Goal: Task Accomplishment & Management: Use online tool/utility

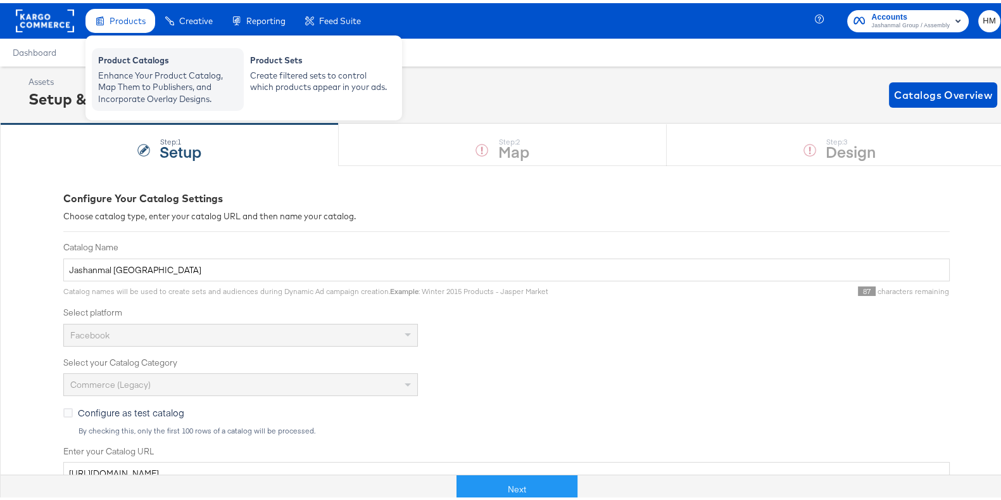
click at [160, 80] on div "Enhance Your Product Catalog, Map Them to Publishers, and Incorporate Overlay D…" at bounding box center [167, 84] width 139 height 35
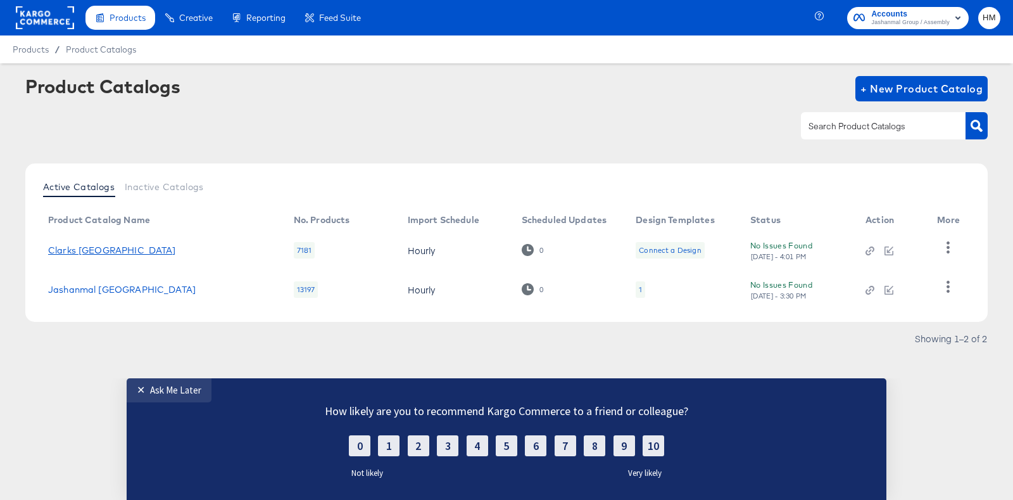
click at [79, 251] on link "Clarks [GEOGRAPHIC_DATA]" at bounding box center [112, 250] width 128 height 10
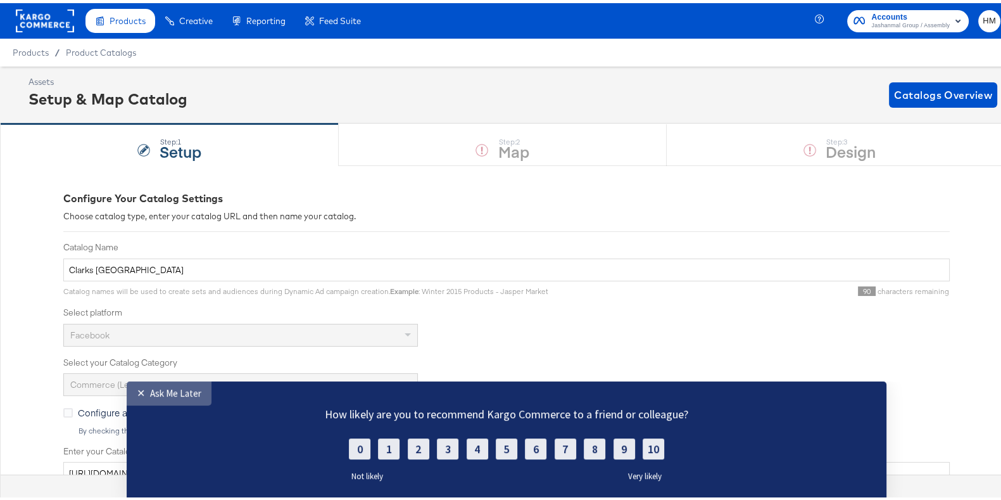
click at [177, 396] on div "Ask Me Later" at bounding box center [175, 392] width 51 height 12
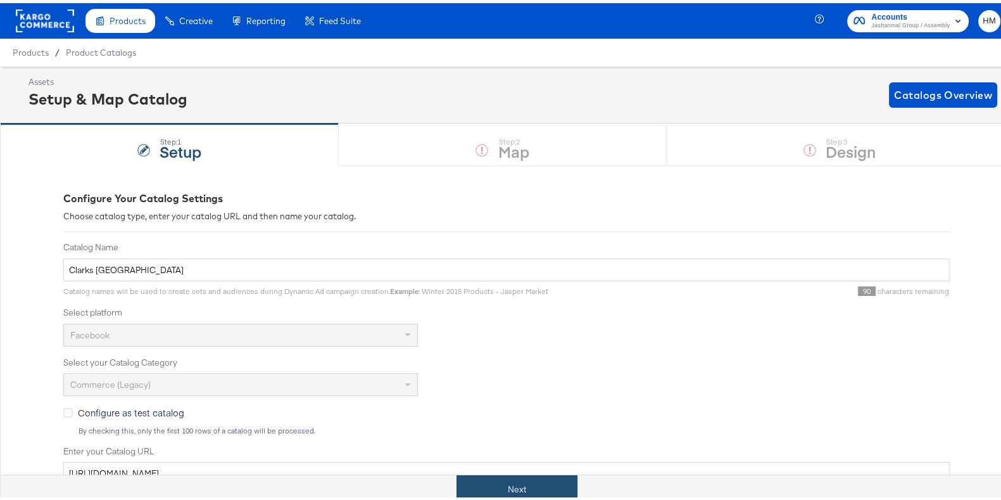
click at [521, 488] on button "Next" at bounding box center [517, 486] width 121 height 29
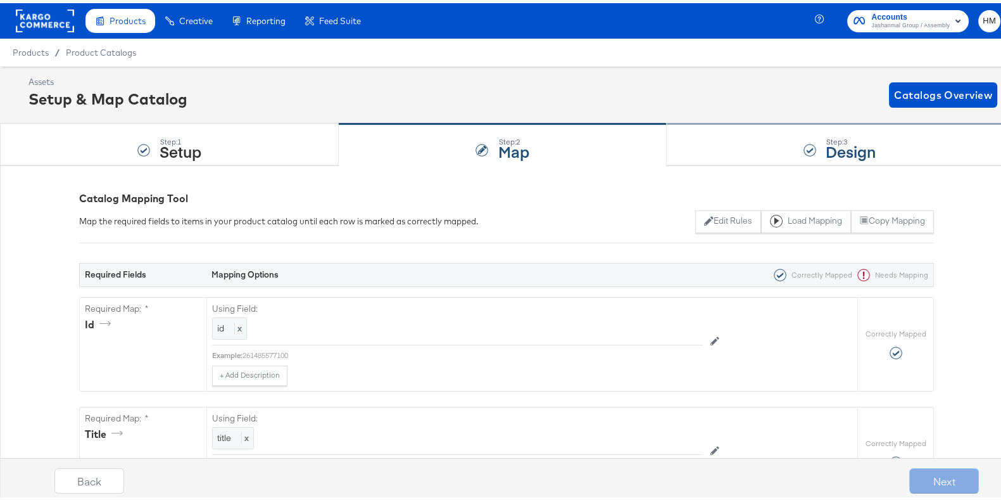
click at [830, 135] on div "Step: 3" at bounding box center [851, 138] width 50 height 9
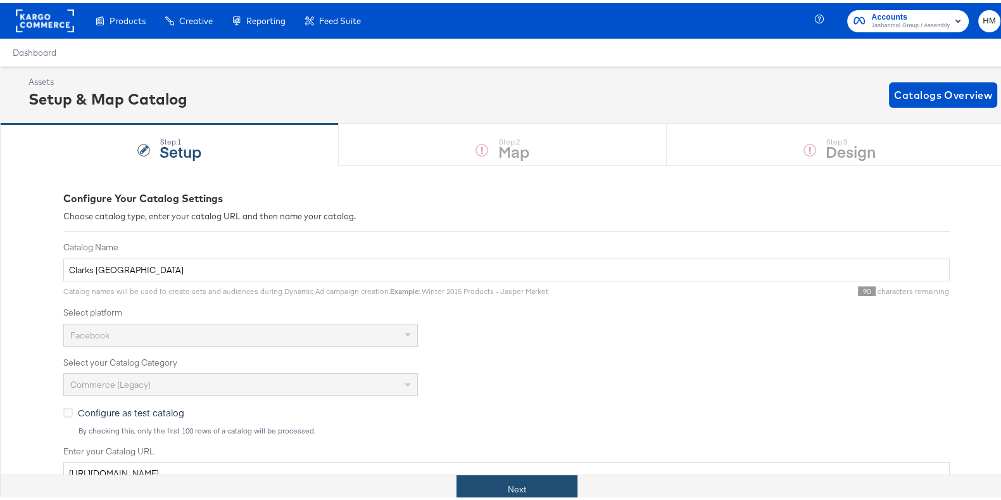
click at [545, 480] on button "Next" at bounding box center [517, 486] width 121 height 29
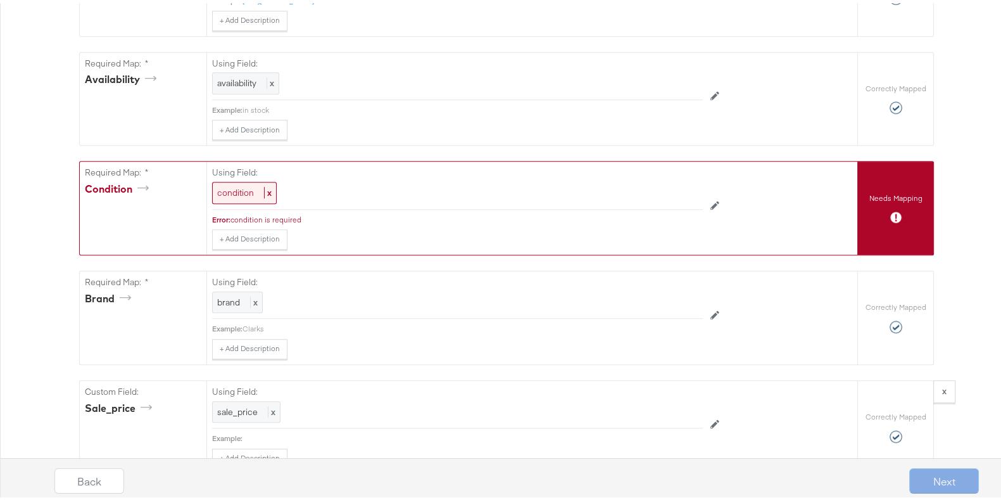
scroll to position [895, 0]
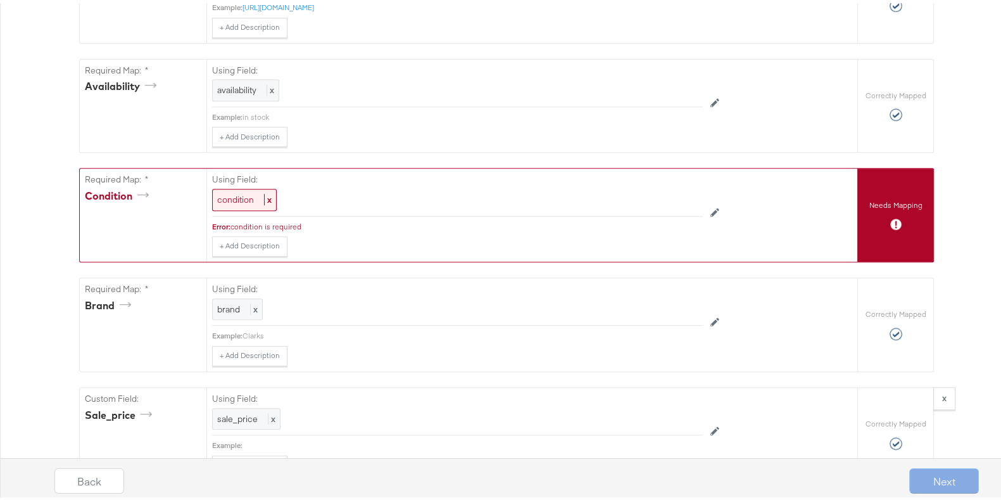
click at [941, 481] on div "Next" at bounding box center [945, 477] width 70 height 25
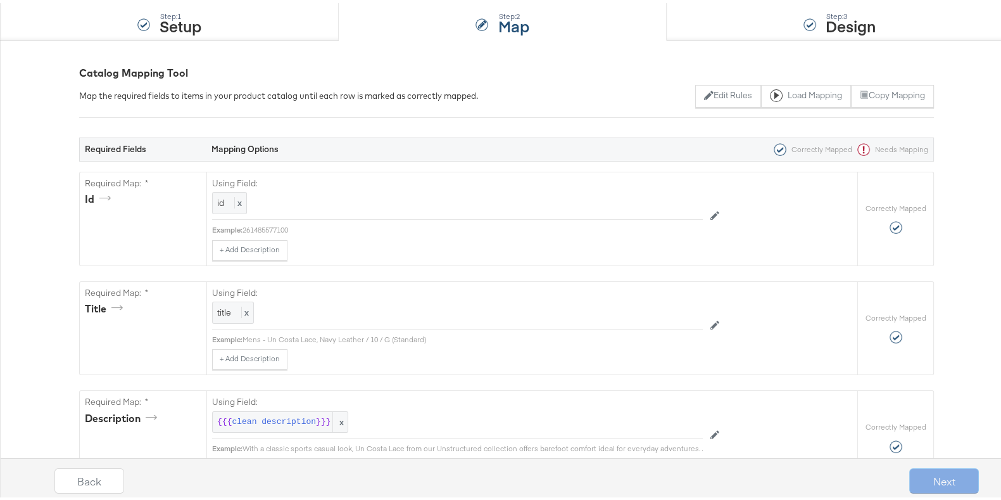
scroll to position [0, 0]
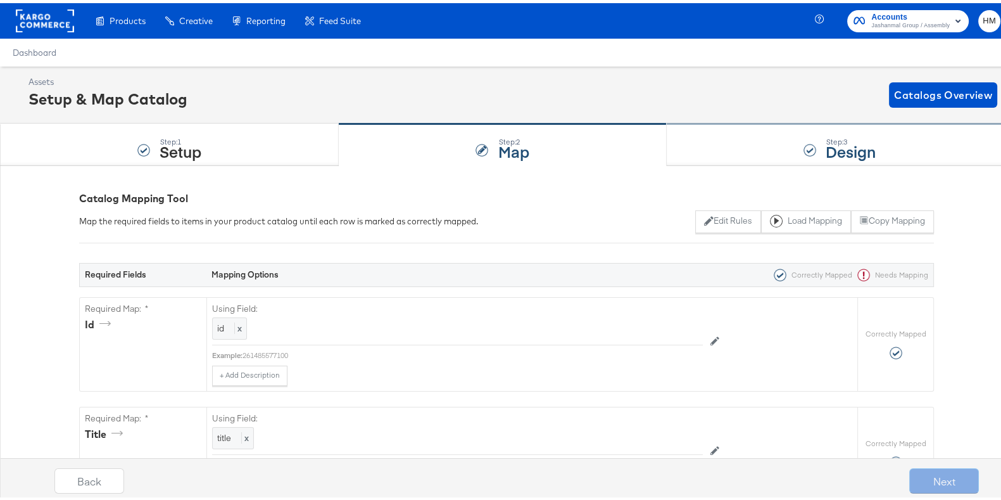
click at [826, 139] on strong "Design" at bounding box center [851, 147] width 50 height 21
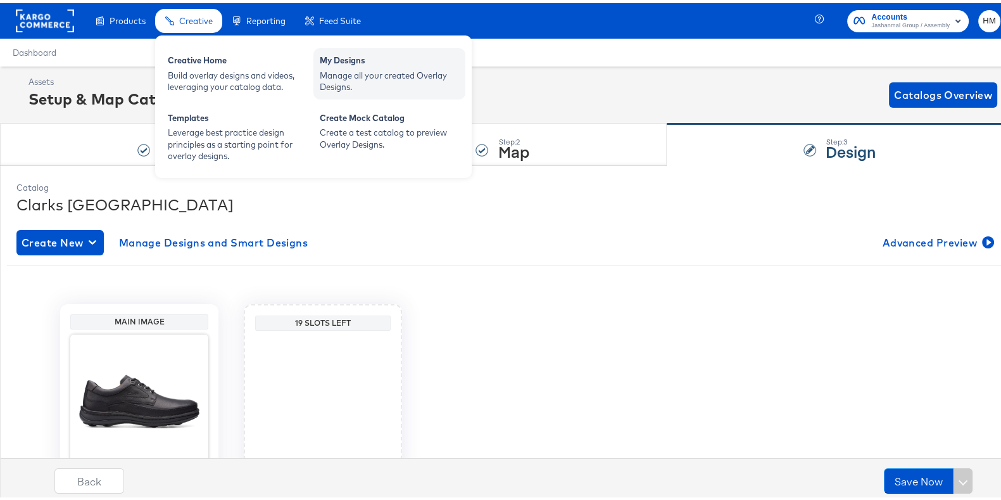
click at [358, 58] on div "My Designs" at bounding box center [389, 58] width 139 height 15
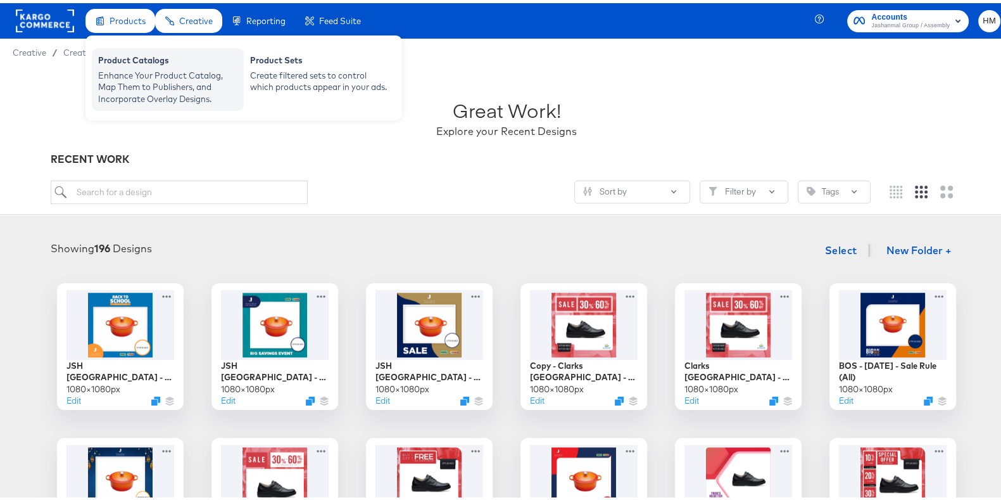
click at [146, 62] on div "Product Catalogs" at bounding box center [167, 58] width 139 height 15
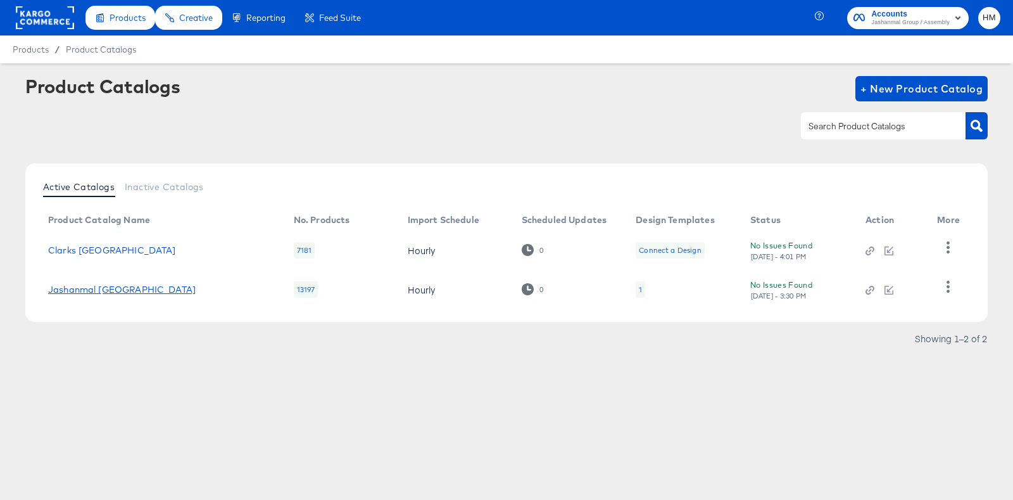
click at [73, 286] on link "Jashanmal [GEOGRAPHIC_DATA]" at bounding box center [122, 289] width 148 height 10
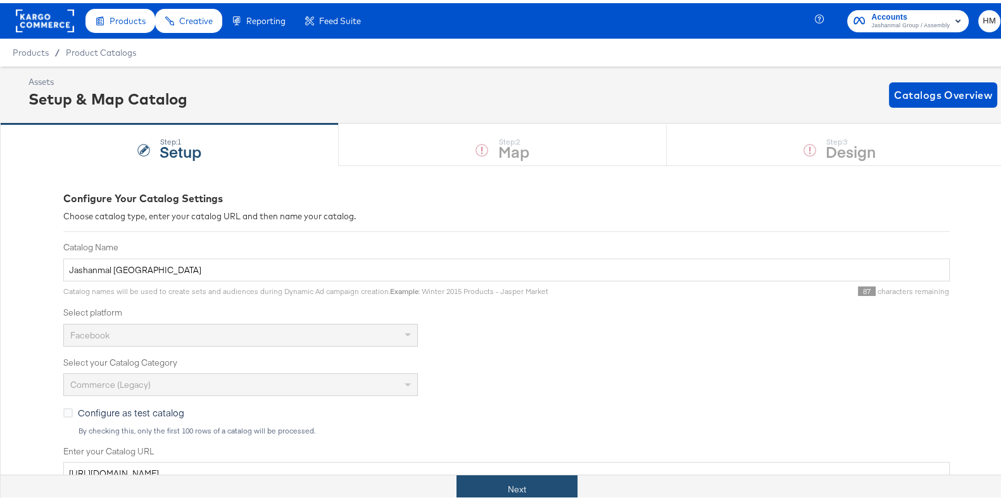
click at [523, 480] on button "Next" at bounding box center [517, 486] width 121 height 29
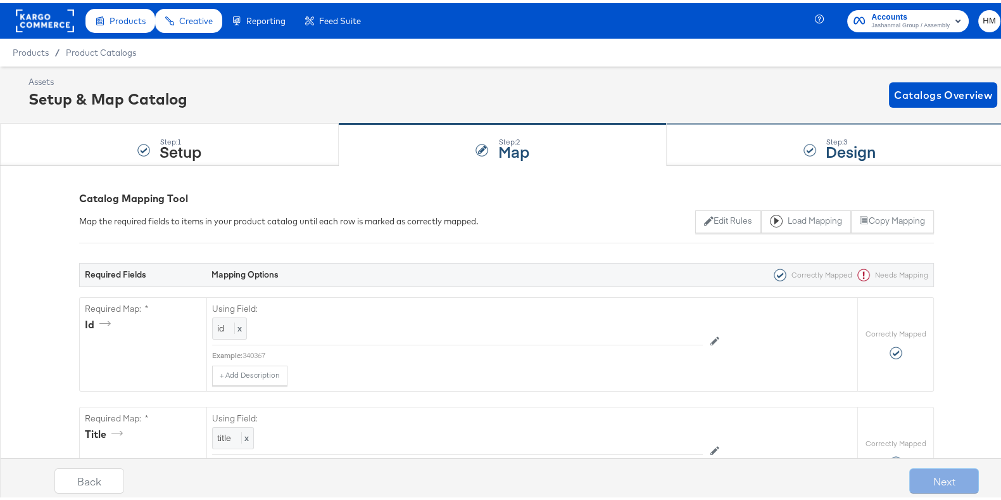
click at [814, 129] on div "Step: 3 Design" at bounding box center [840, 142] width 346 height 42
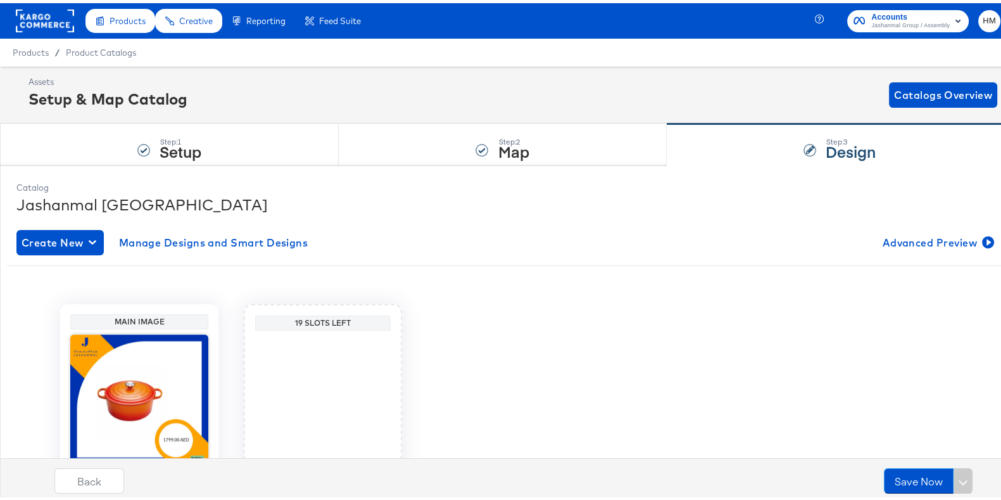
scroll to position [104, 0]
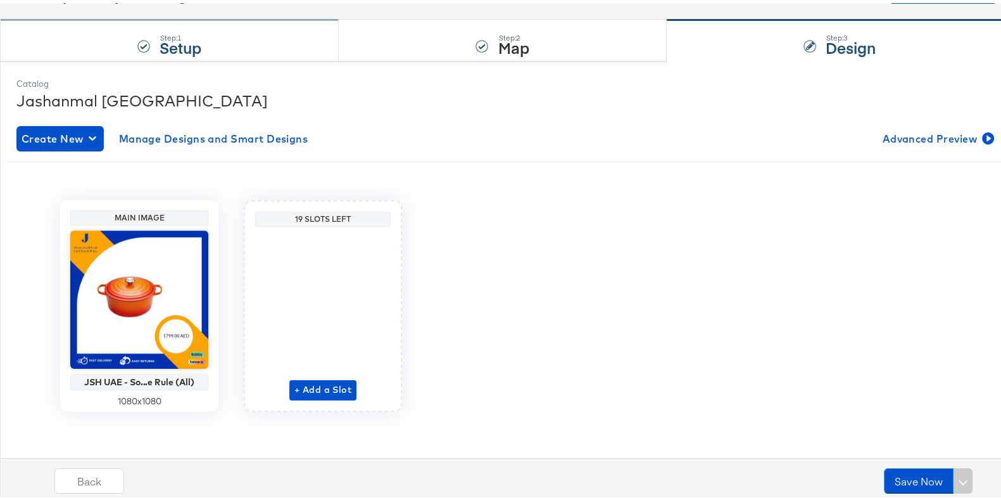
click at [151, 33] on div "Step: 1 Setup" at bounding box center [169, 38] width 339 height 42
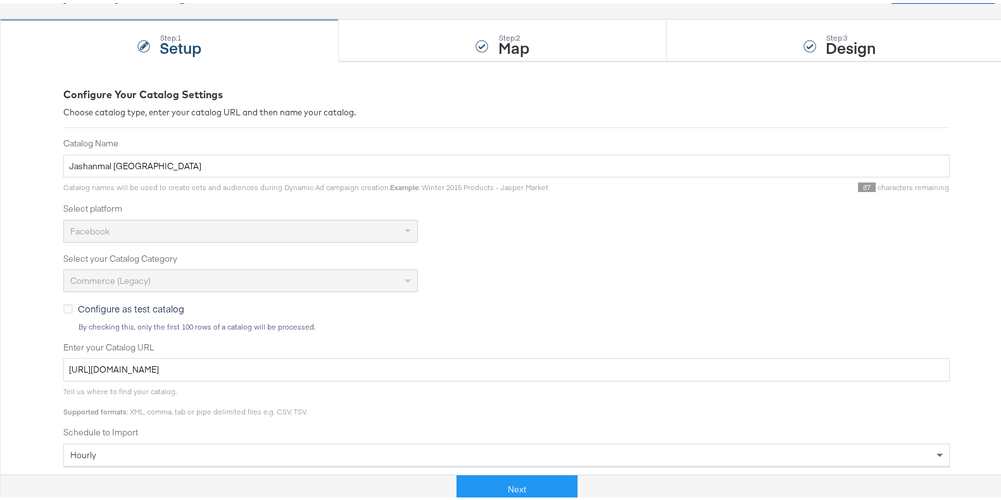
scroll to position [0, 0]
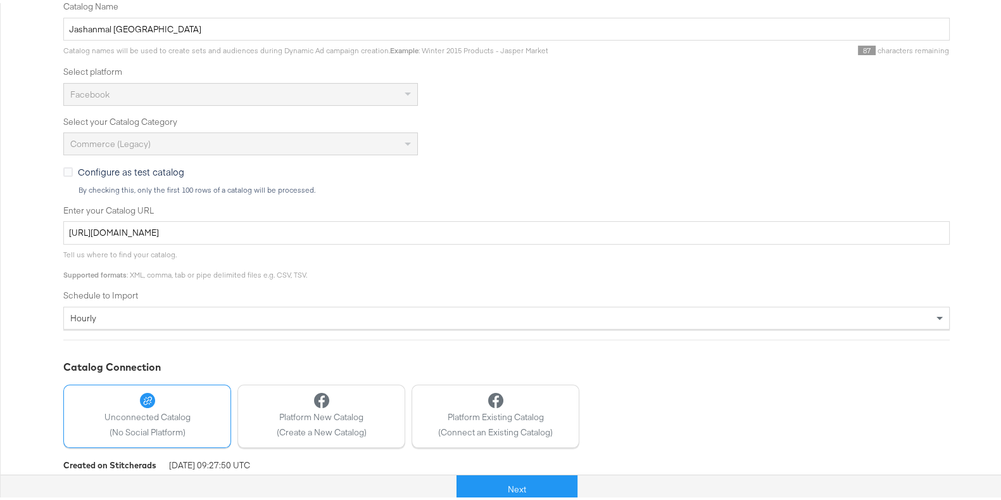
scroll to position [290, 0]
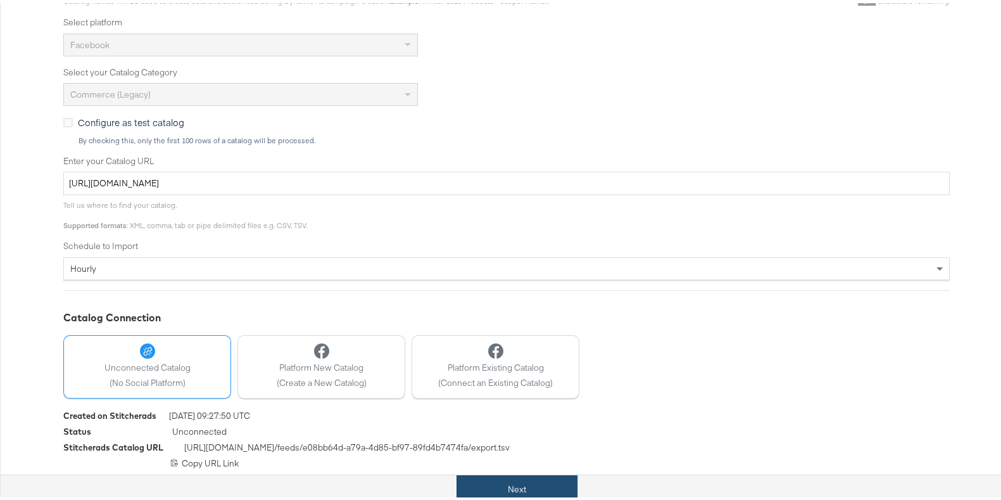
click at [481, 476] on button "Next" at bounding box center [517, 486] width 121 height 29
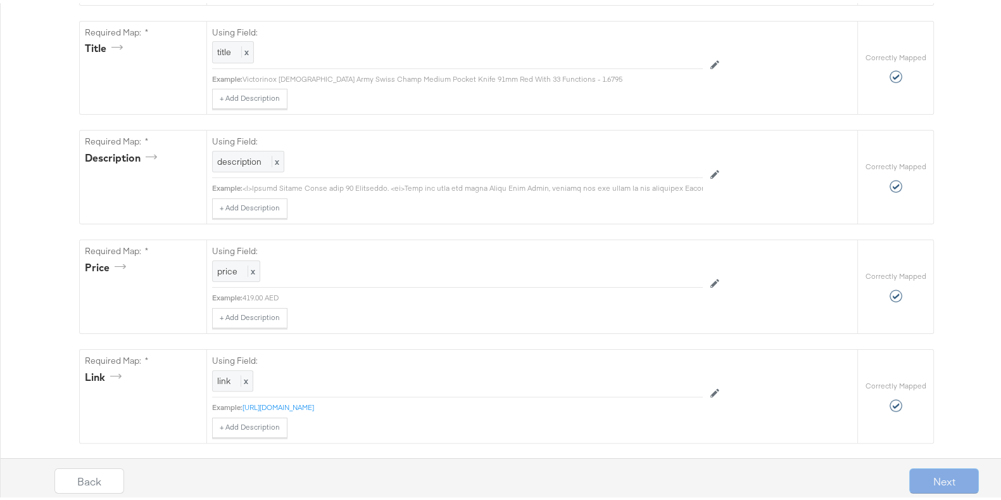
scroll to position [53, 0]
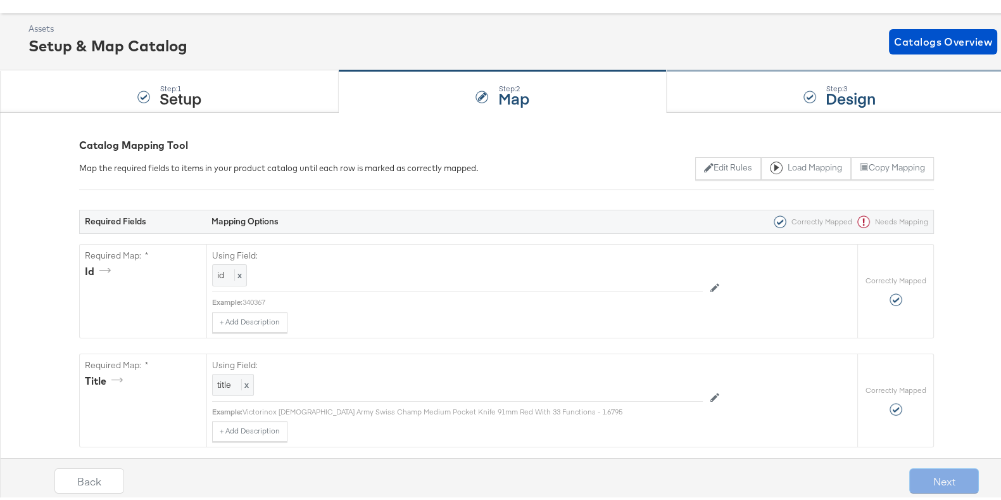
click at [811, 85] on div "Step: 3 Design" at bounding box center [840, 89] width 346 height 42
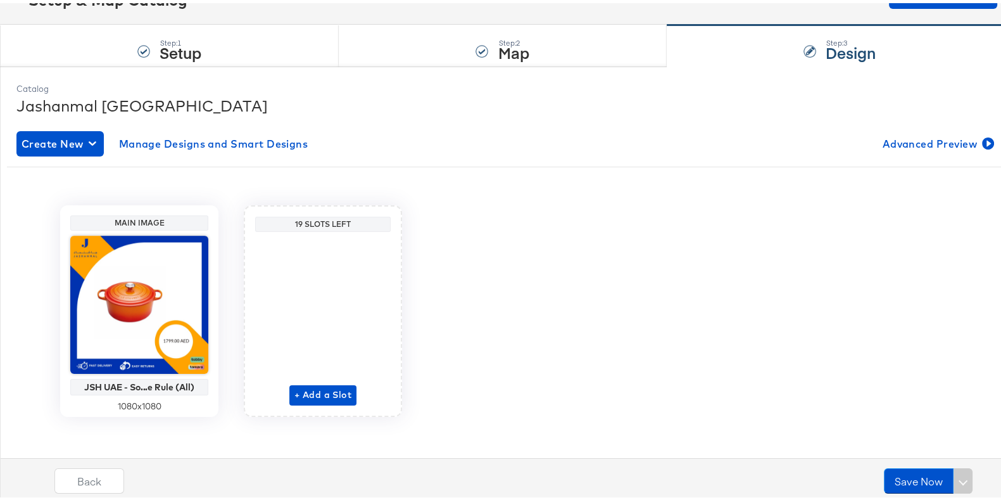
scroll to position [104, 0]
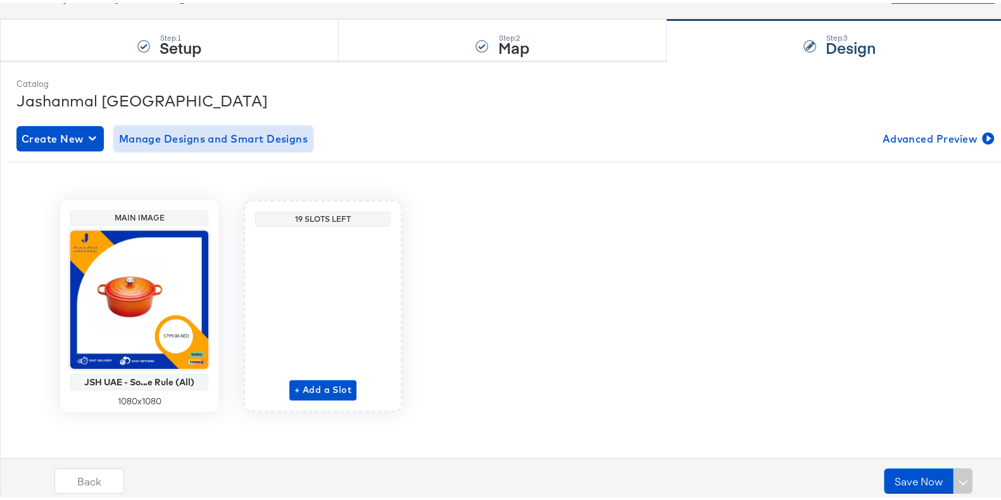
click at [222, 135] on span "Manage Designs and Smart Designs" at bounding box center [213, 136] width 189 height 18
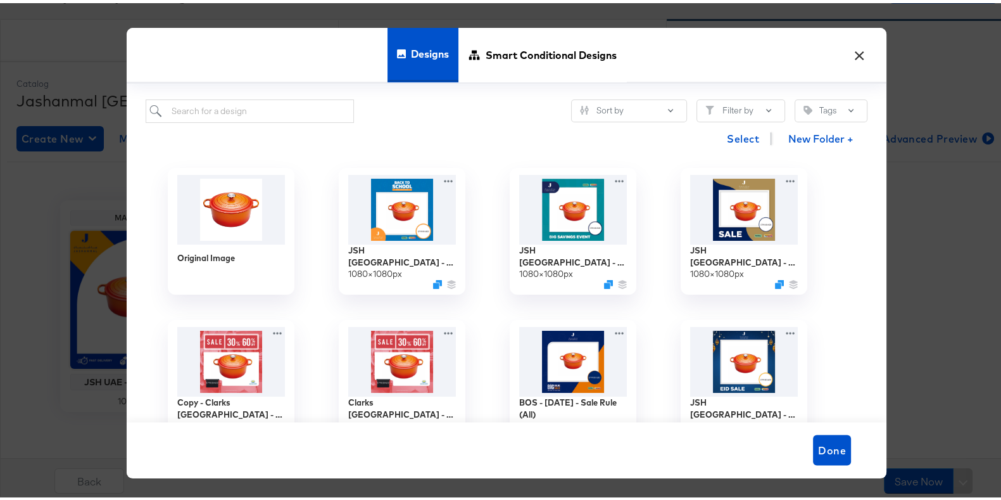
click at [2, 265] on div "× Designs Smart Conditional Designs Sort by Filter by Tags Select New Folder + …" at bounding box center [506, 250] width 1013 height 500
click at [852, 52] on button "×" at bounding box center [859, 48] width 23 height 23
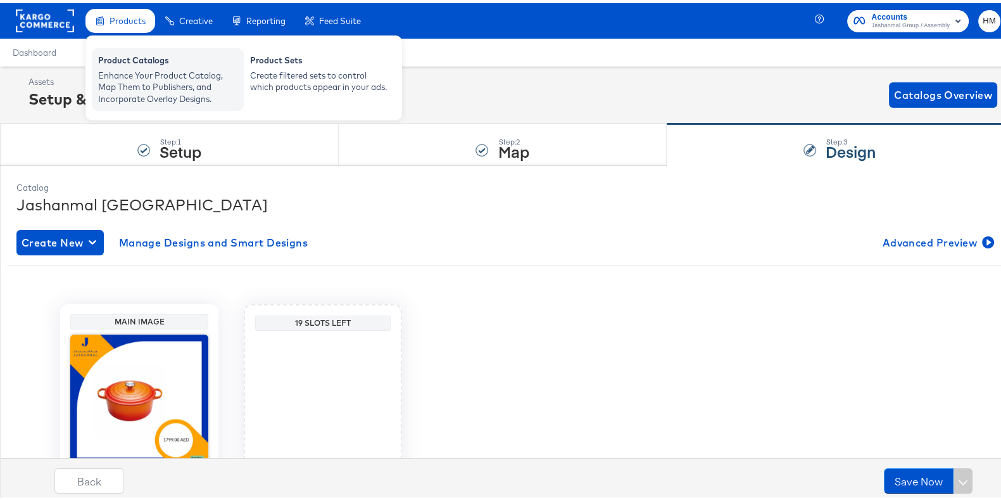
click at [145, 58] on div "Product Catalogs" at bounding box center [167, 58] width 139 height 15
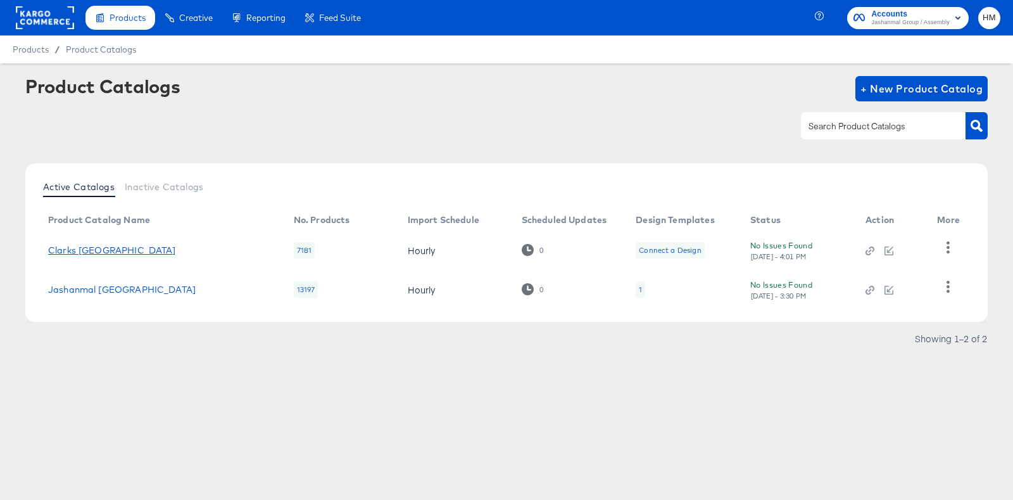
click at [75, 250] on link "Clarks [GEOGRAPHIC_DATA]" at bounding box center [112, 250] width 128 height 10
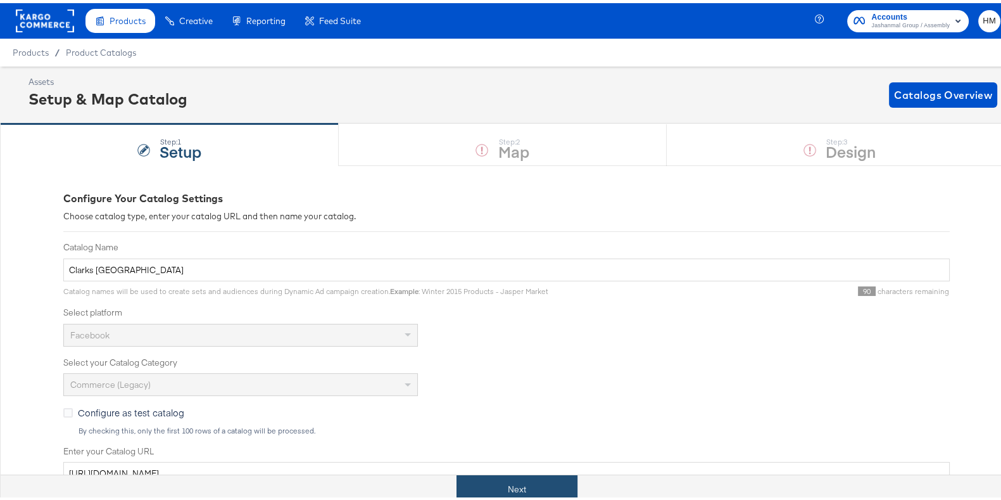
click at [514, 478] on button "Next" at bounding box center [517, 486] width 121 height 29
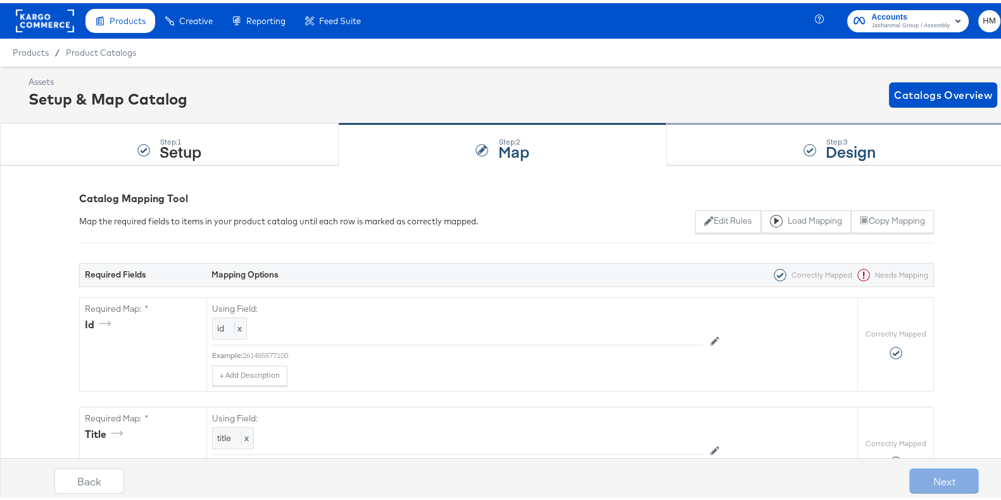
click at [826, 151] on strong "Design" at bounding box center [851, 147] width 50 height 21
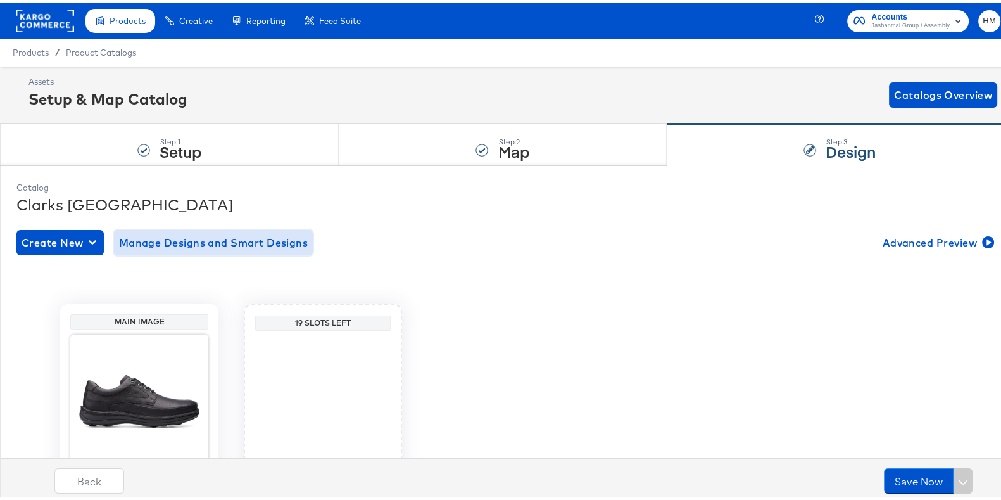
click at [212, 243] on span "Manage Designs and Smart Designs" at bounding box center [213, 240] width 189 height 18
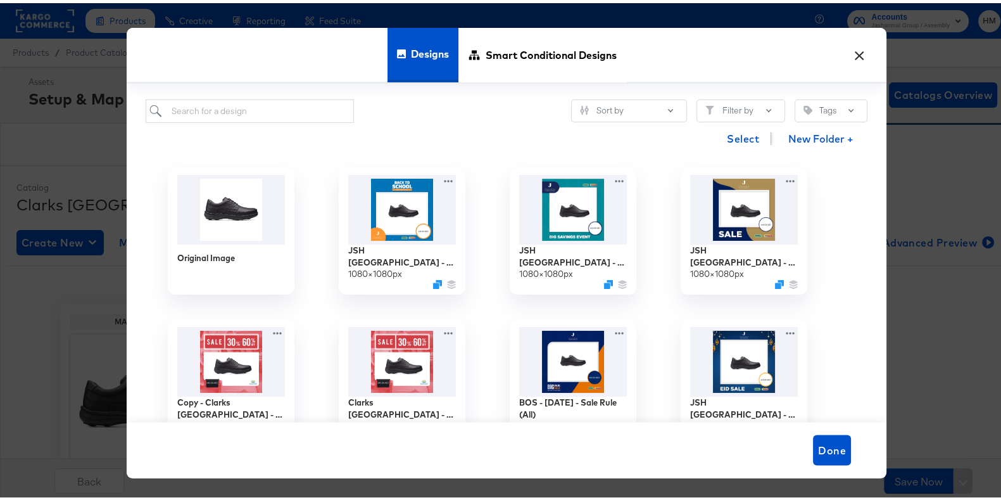
click at [0, 326] on div "× Designs Smart Conditional Designs Sort by Filter by Tags Select New Folder + …" at bounding box center [506, 250] width 1013 height 500
click at [10, 333] on div "× Designs Smart Conditional Designs Sort by Filter by Tags Select New Folder + …" at bounding box center [506, 250] width 1013 height 500
